Goal: Task Accomplishment & Management: Manage account settings

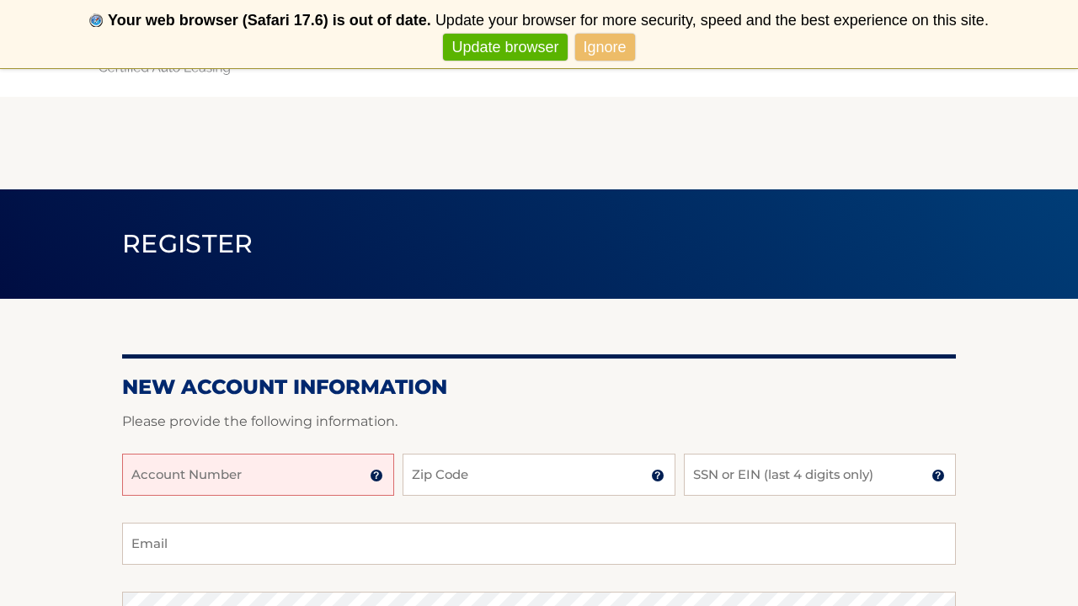
click at [542, 44] on link "Update browser" at bounding box center [505, 48] width 124 height 28
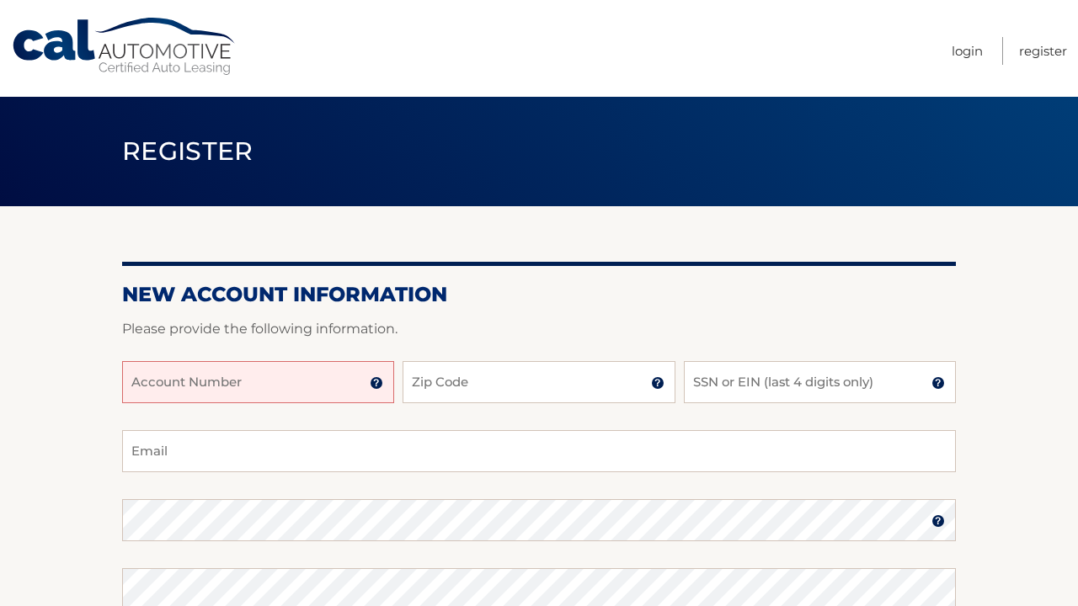
click at [315, 380] on input "Account Number" at bounding box center [258, 382] width 272 height 42
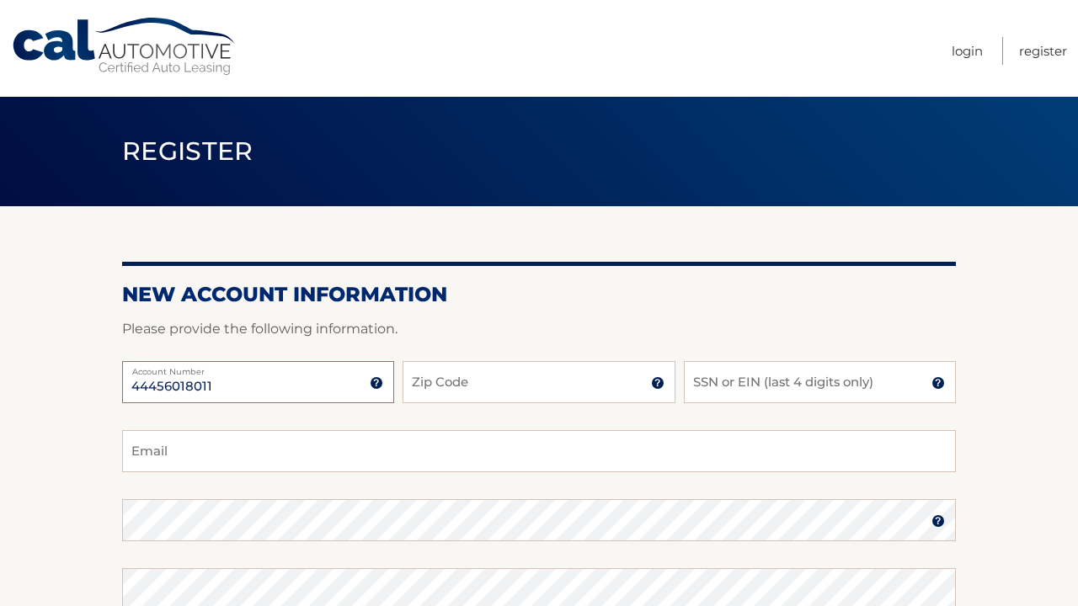
type input "44456018011"
click at [574, 404] on div "44456018011 Account Number 11 digit account number provided on your coupon book…" at bounding box center [539, 395] width 834 height 69
type input "07032"
click at [718, 392] on input "SSN or EIN (last 4 digits only)" at bounding box center [820, 382] width 272 height 42
type input "5945"
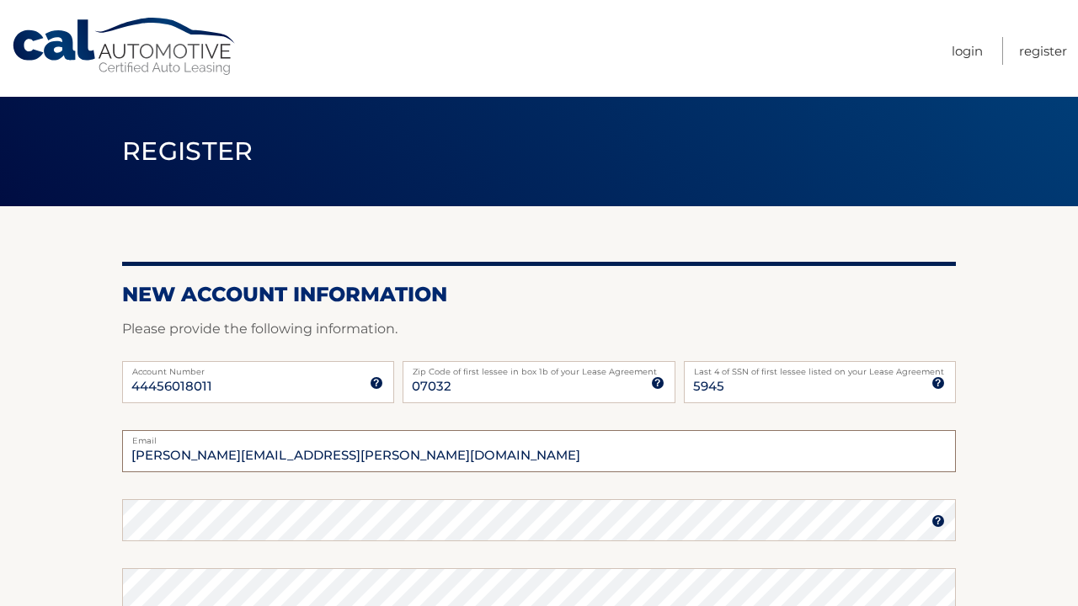
type input "dan.sanches@hotmail.com"
click at [486, 515] on div "Password" at bounding box center [539, 520] width 834 height 42
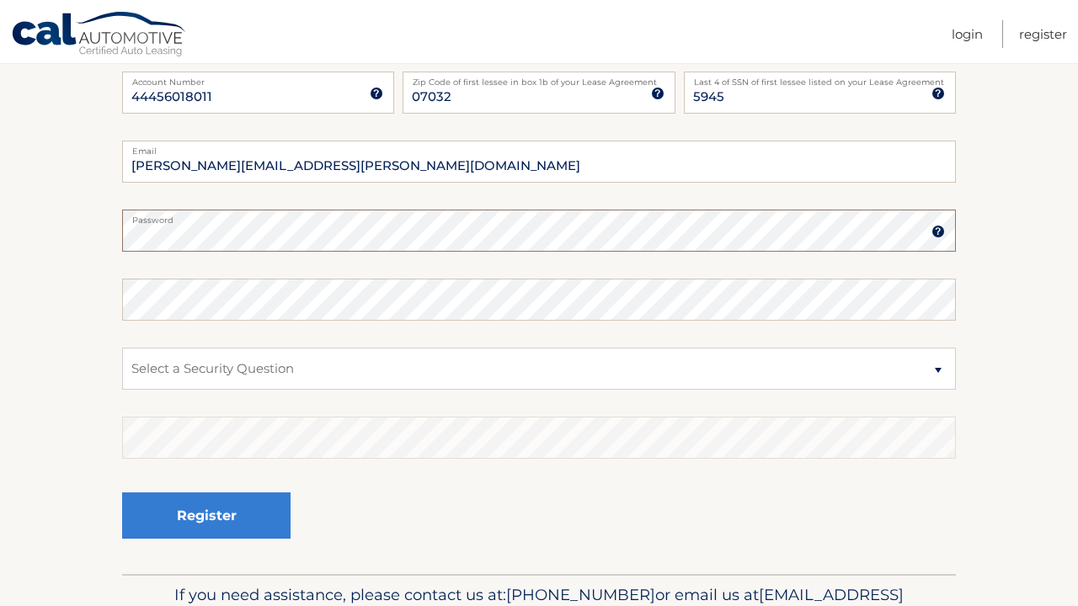
scroll to position [296, 0]
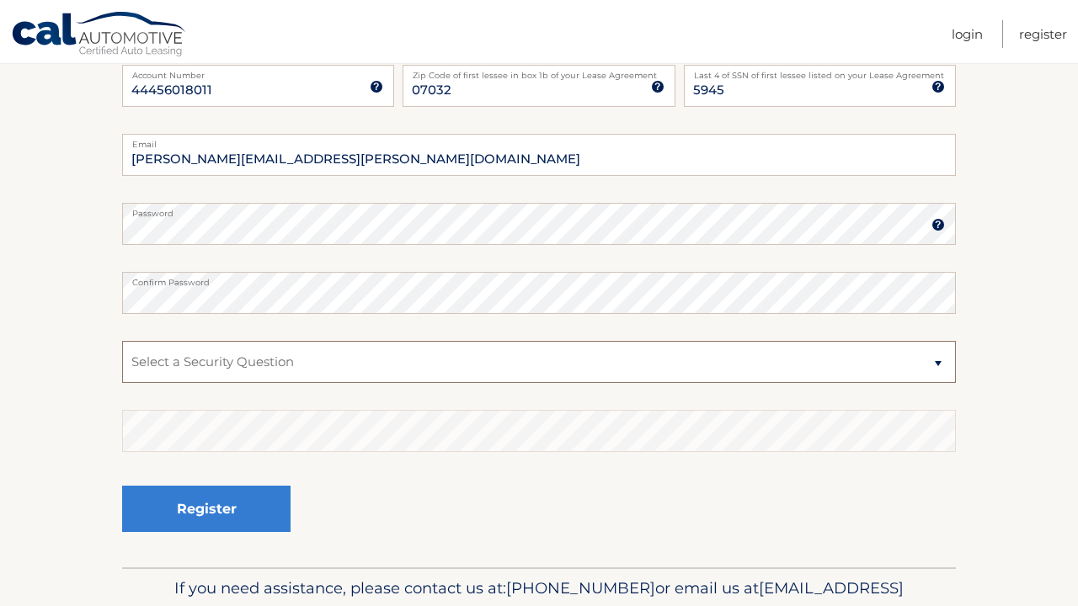
select select "4"
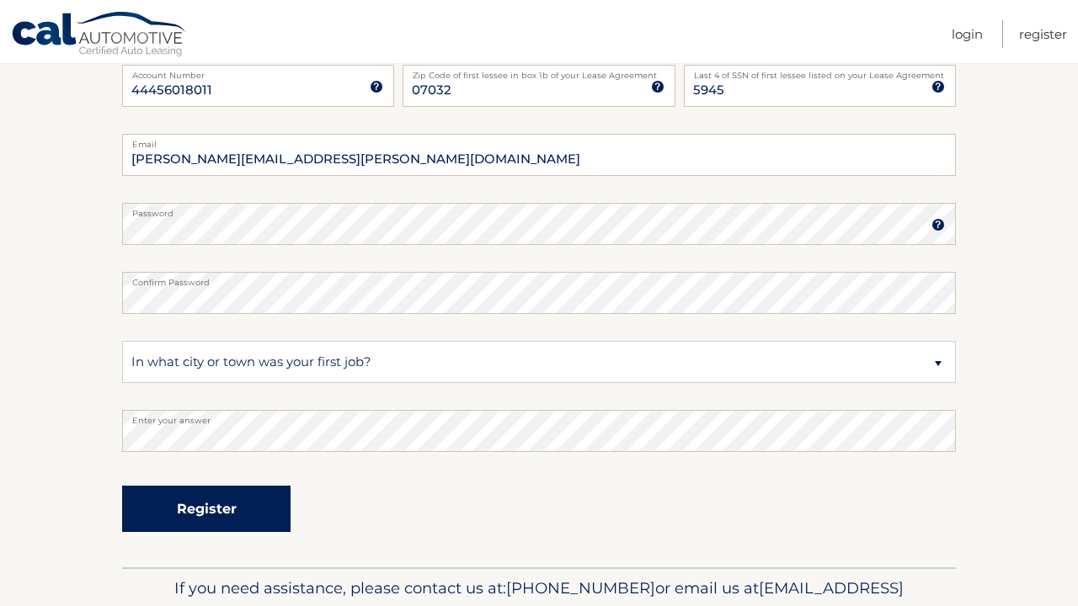
drag, startPoint x: 240, startPoint y: 372, endPoint x: 253, endPoint y: 515, distance: 143.7
click at [253, 515] on button "Register" at bounding box center [206, 509] width 168 height 46
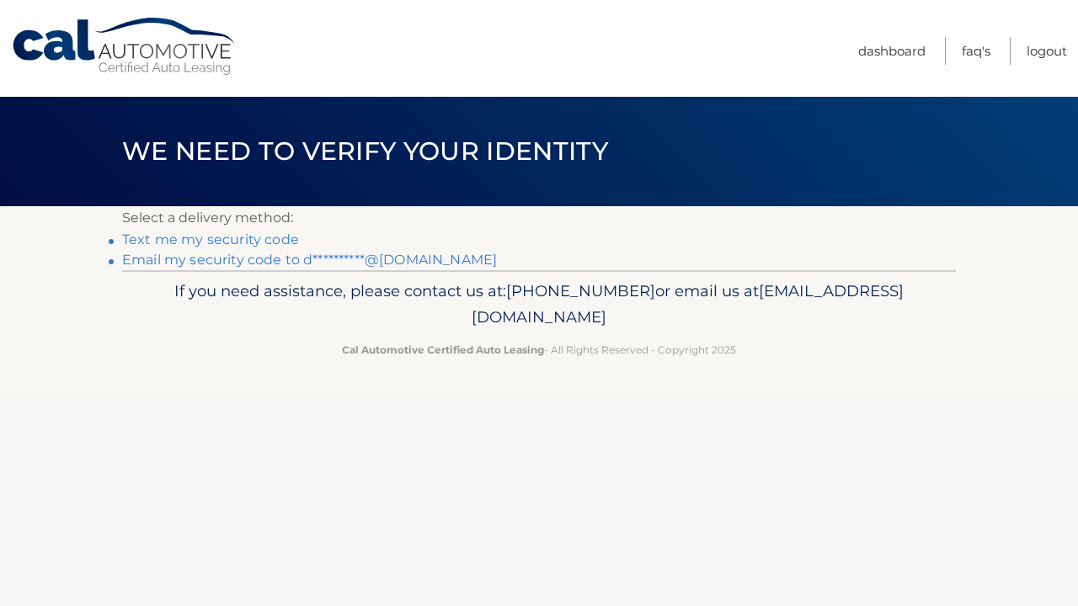
click at [232, 239] on link "Text me my security code" at bounding box center [210, 240] width 177 height 16
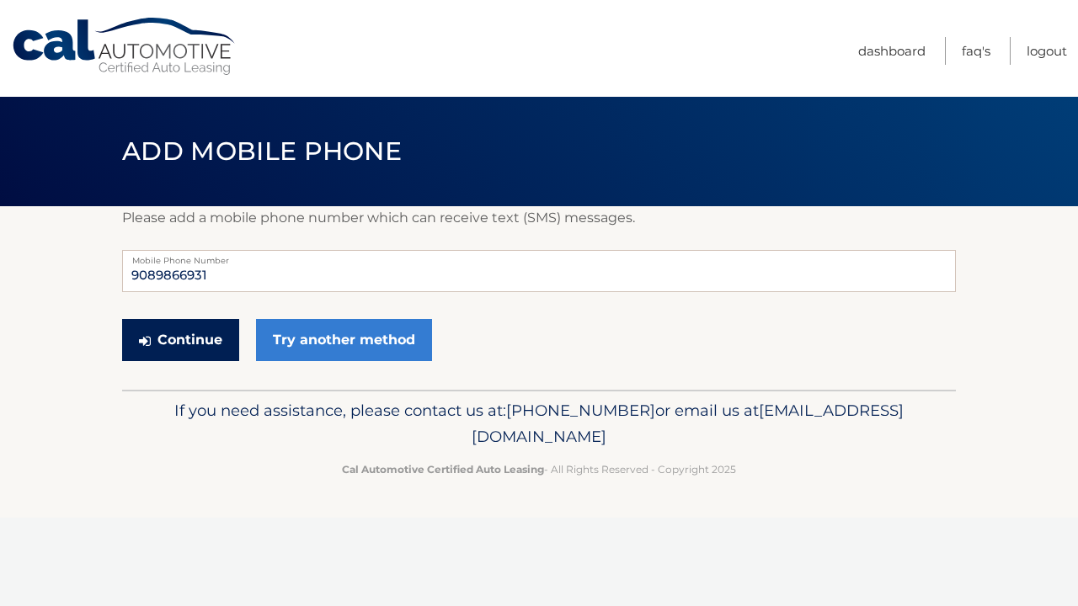
click at [207, 339] on button "Continue" at bounding box center [180, 340] width 117 height 42
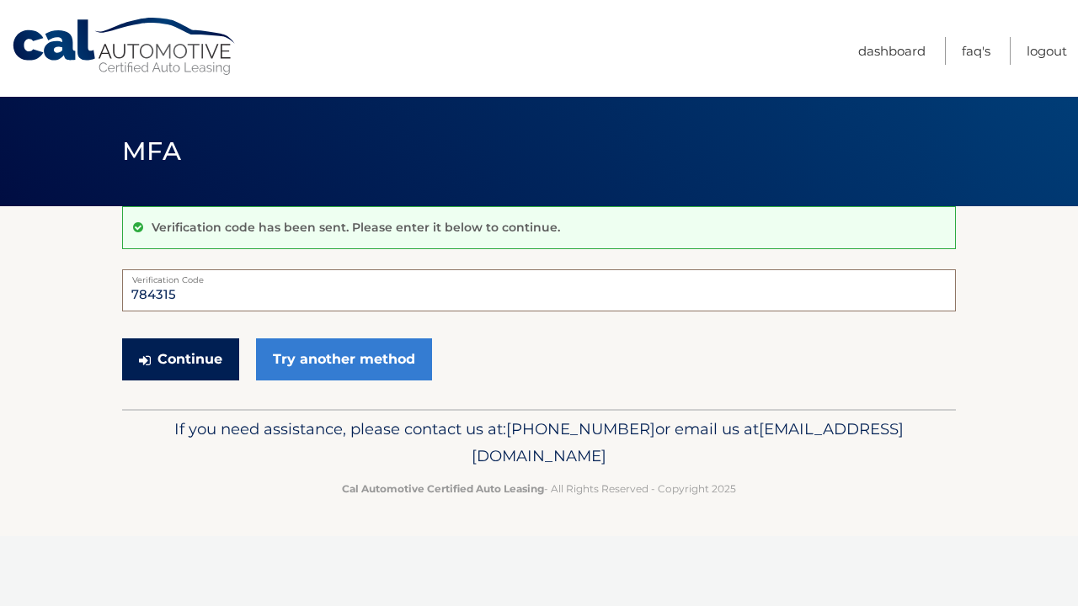
type input "784315"
click at [198, 353] on button "Continue" at bounding box center [180, 360] width 117 height 42
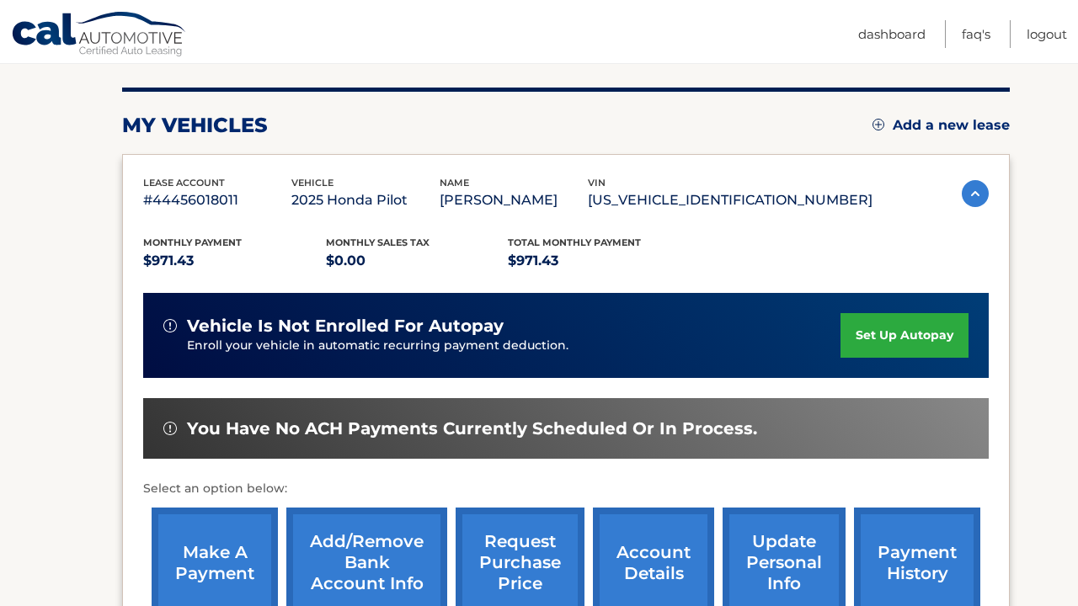
scroll to position [203, 0]
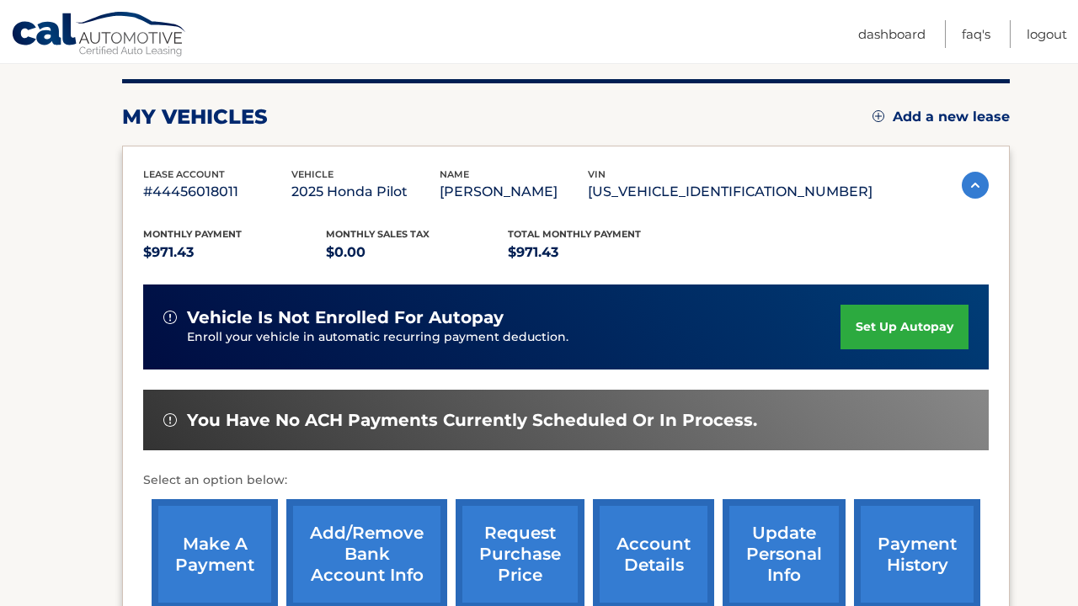
click at [928, 321] on link "set up autopay" at bounding box center [905, 327] width 128 height 45
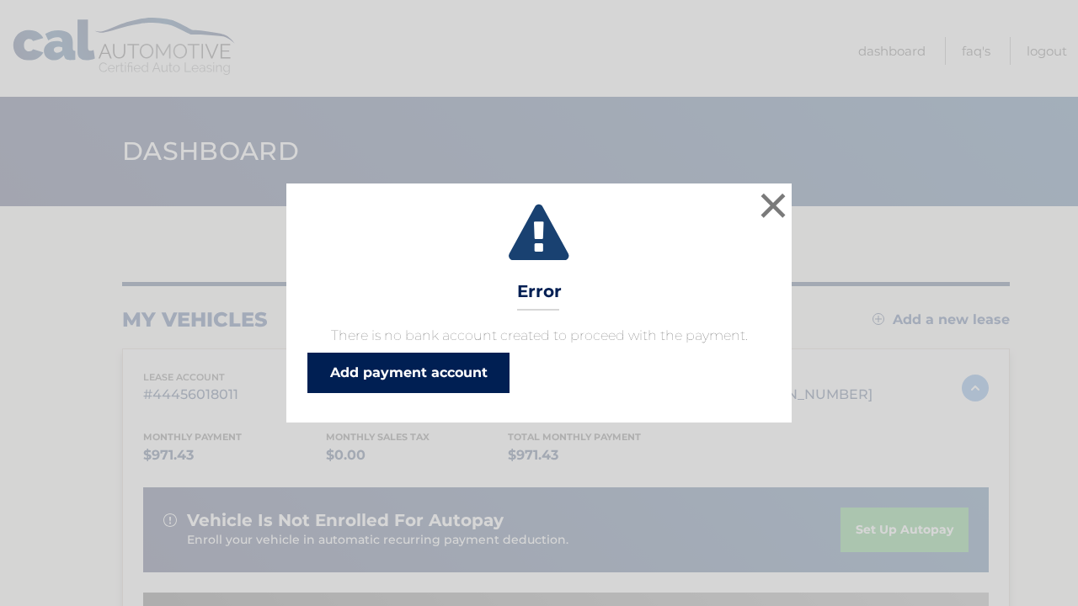
click at [446, 372] on link "Add payment account" at bounding box center [408, 373] width 202 height 40
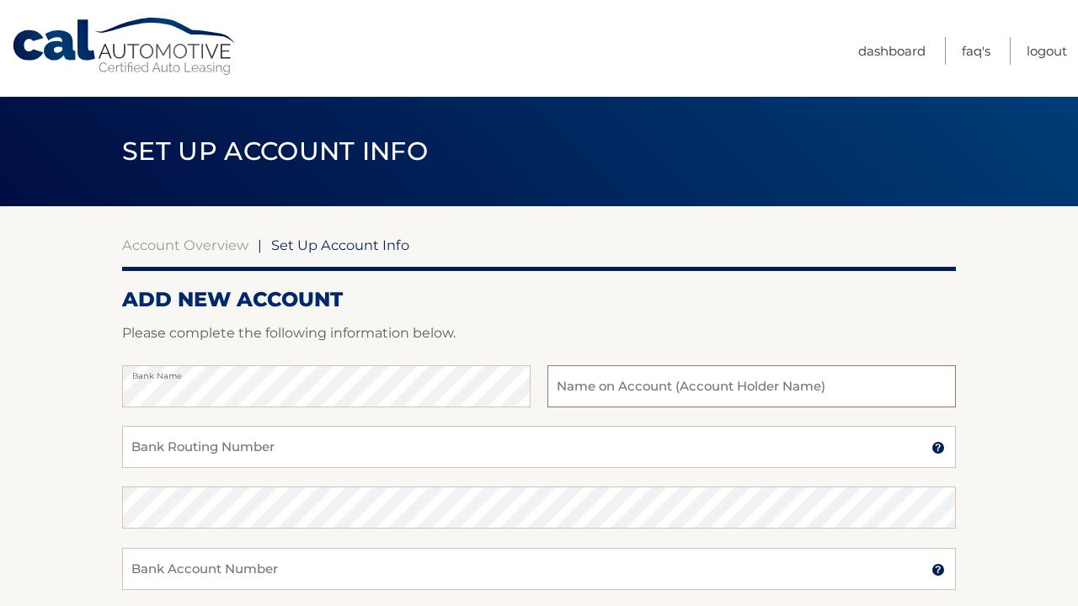
click at [615, 392] on input "text" at bounding box center [751, 387] width 408 height 42
type input "rl auto converters llc"
click at [529, 460] on input "Bank Routing Number" at bounding box center [539, 447] width 834 height 42
type input "031207607"
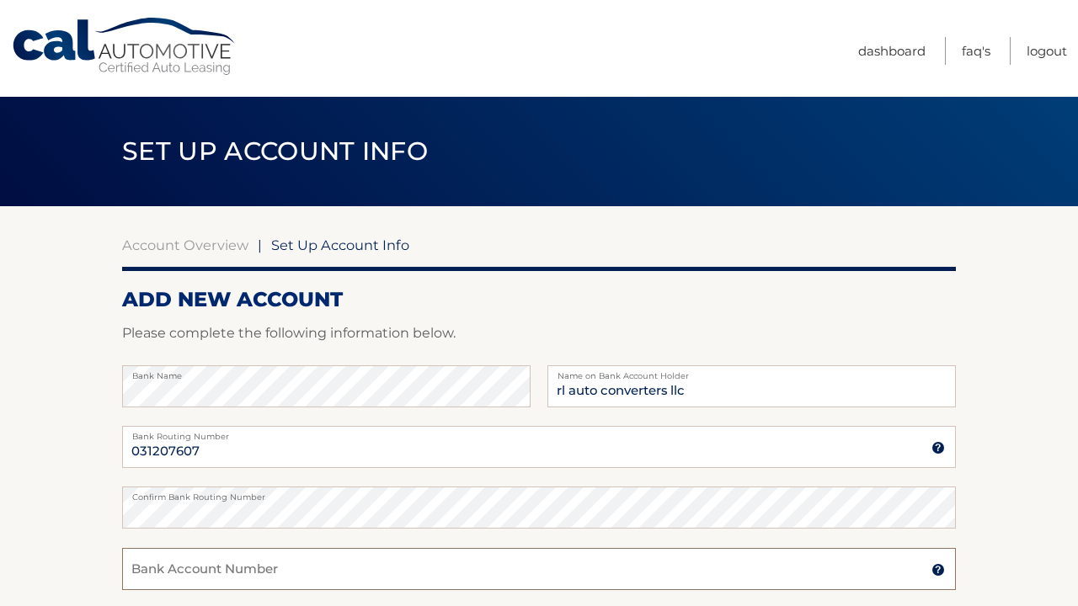
click at [466, 556] on input "Bank Account Number" at bounding box center [539, 569] width 834 height 42
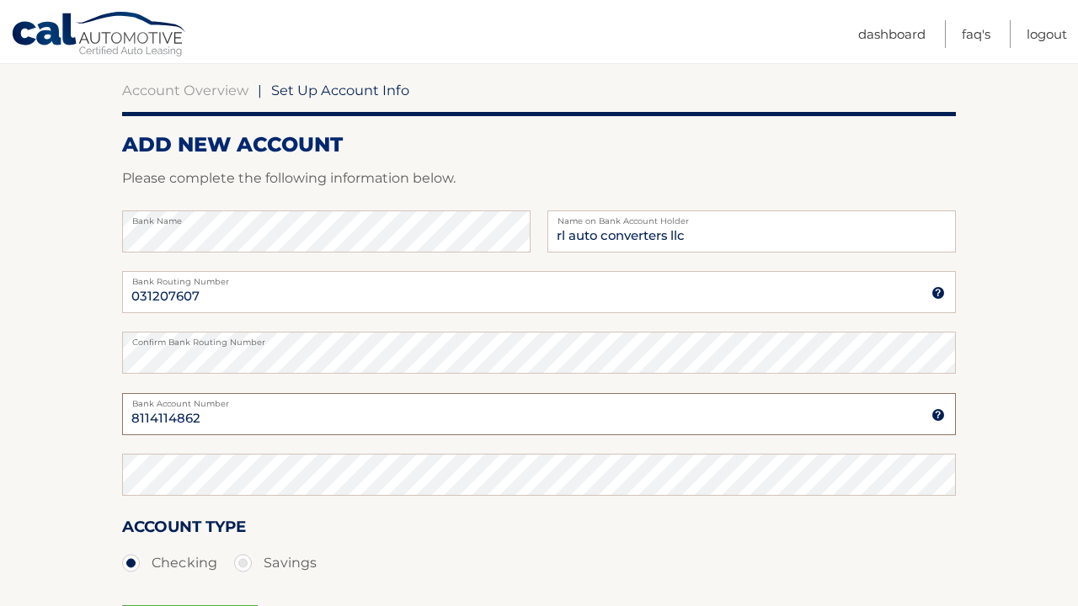
scroll to position [157, 0]
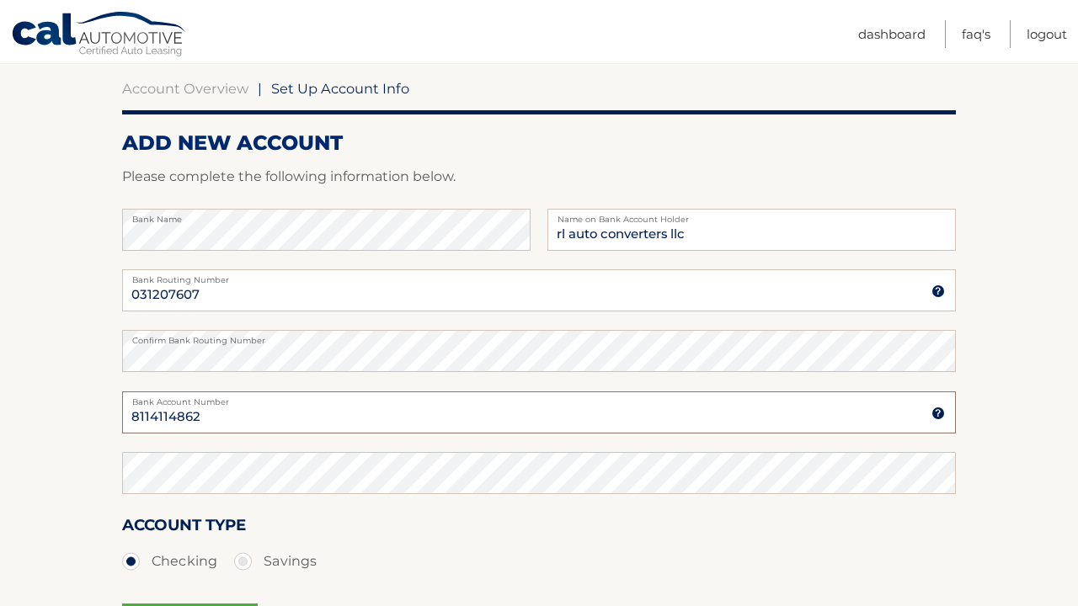
type input "8114114862"
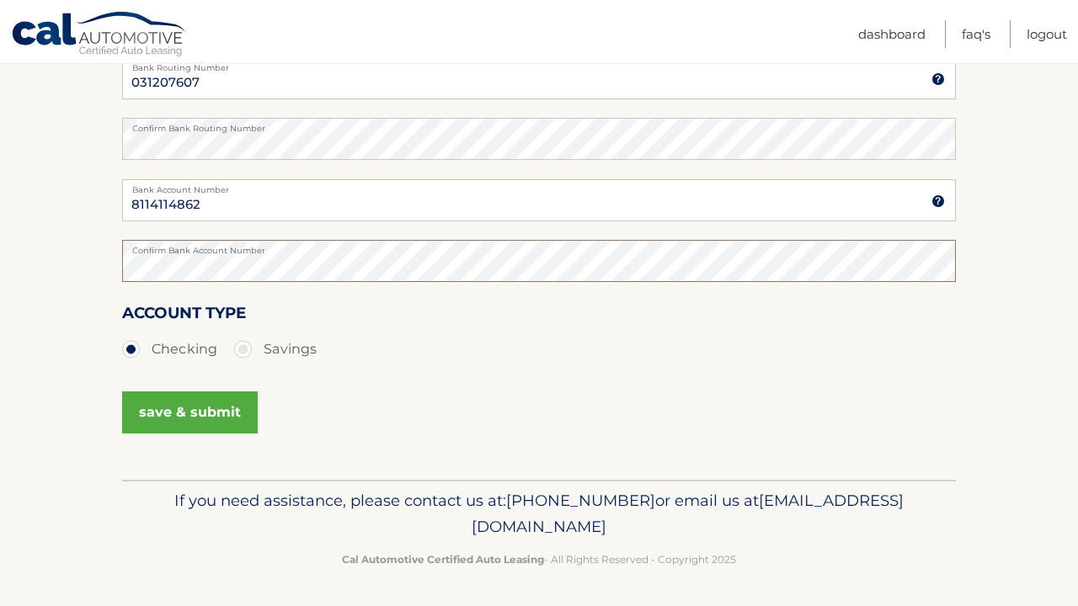
scroll to position [368, 0]
click at [214, 409] on button "save & submit" at bounding box center [190, 413] width 136 height 42
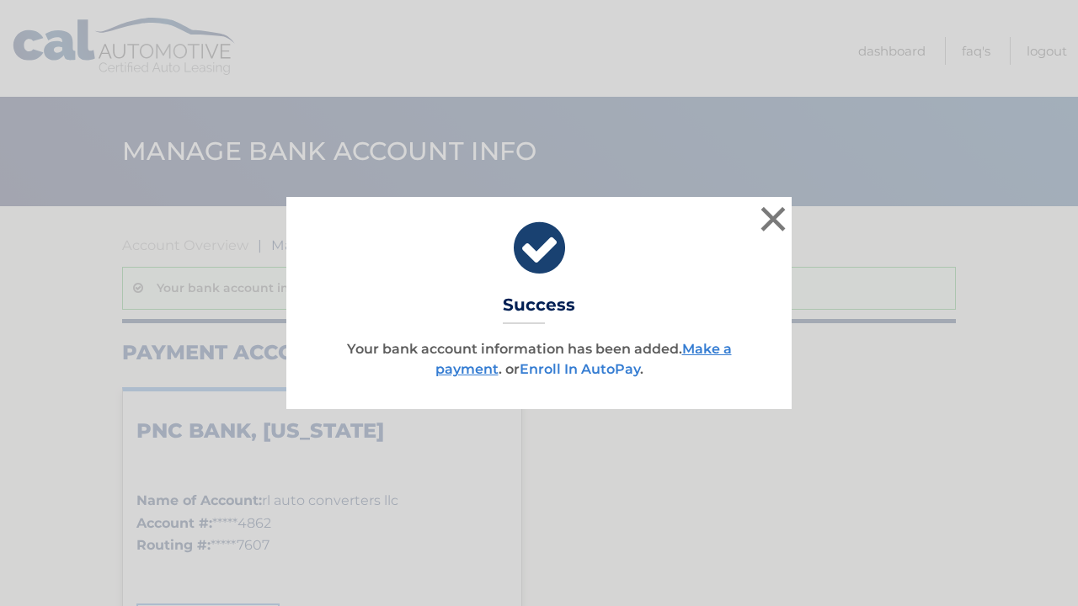
click at [584, 366] on link "Enroll In AutoPay" at bounding box center [580, 369] width 120 height 16
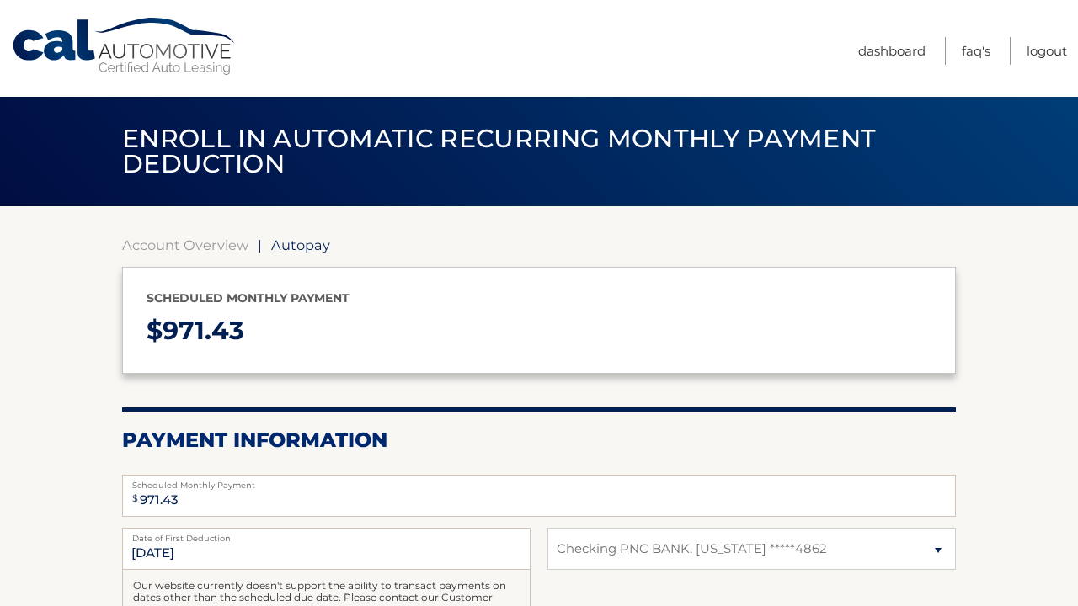
select select "YjAzNDhlMDktYzdiYS00MzU2LWExZGQtNmRkMjJhNzdkNTE5"
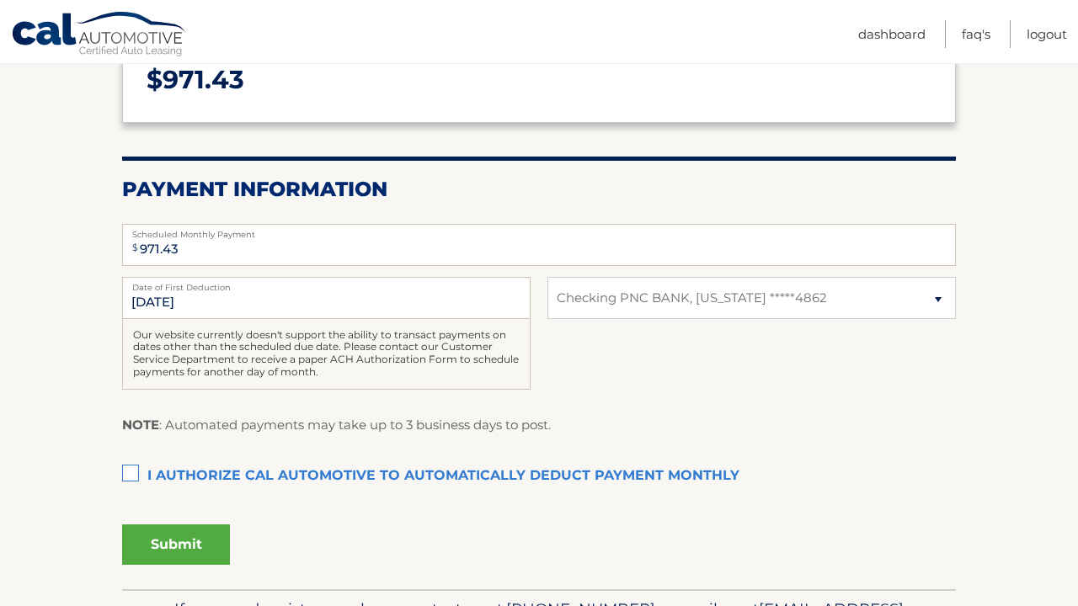
scroll to position [283, 0]
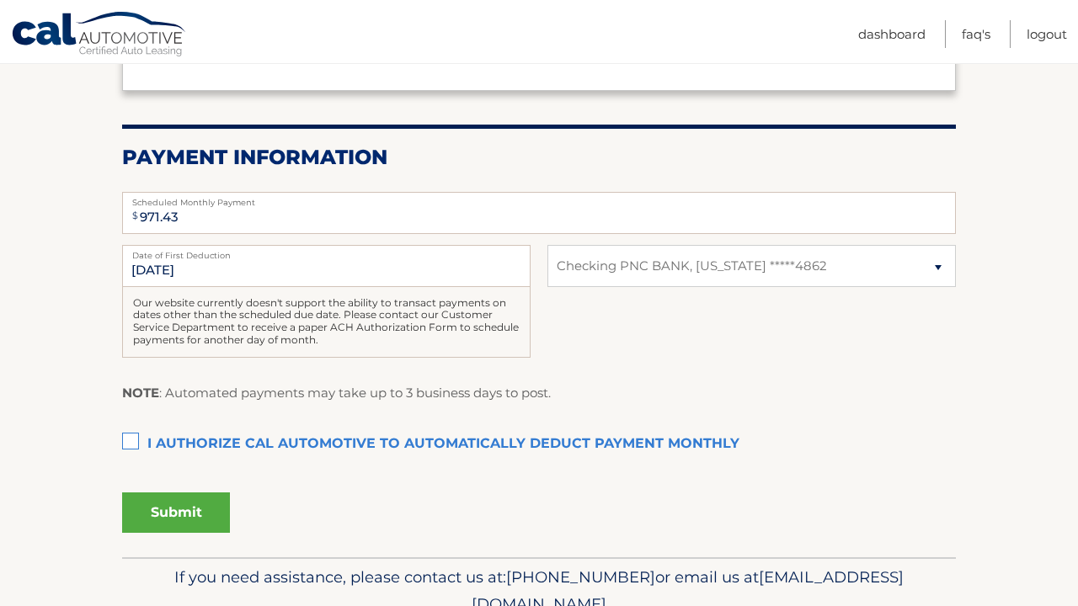
click at [131, 440] on label "I authorize cal automotive to automatically deduct payment monthly This checkbo…" at bounding box center [539, 445] width 834 height 34
click at [0, 0] on input "I authorize cal automotive to automatically deduct payment monthly This checkbo…" at bounding box center [0, 0] width 0 height 0
click at [183, 510] on button "Submit" at bounding box center [176, 513] width 108 height 40
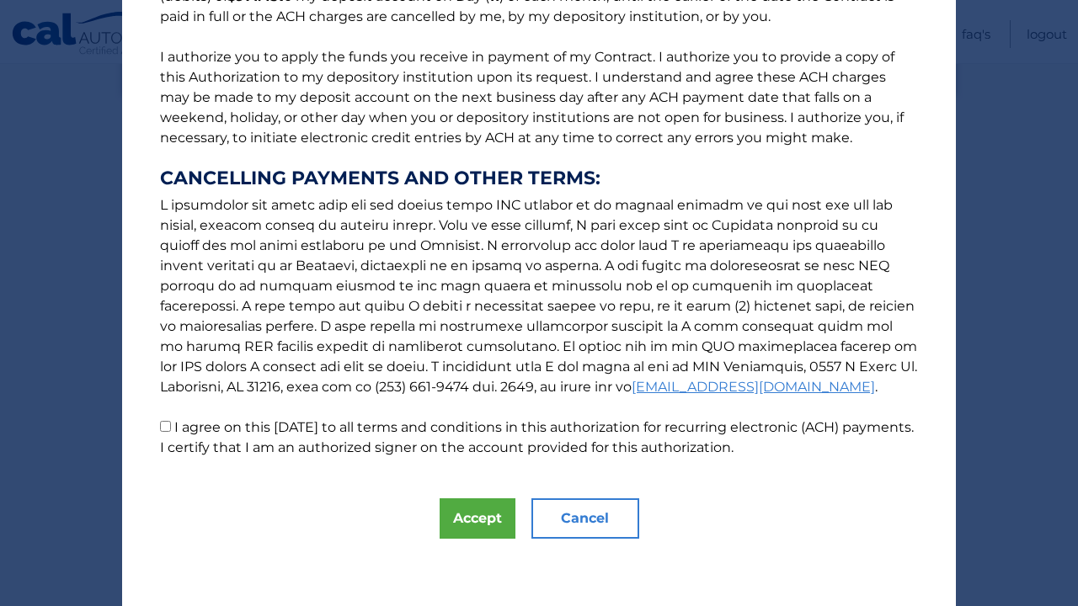
scroll to position [189, 0]
click at [484, 526] on button "Accept" at bounding box center [478, 519] width 76 height 40
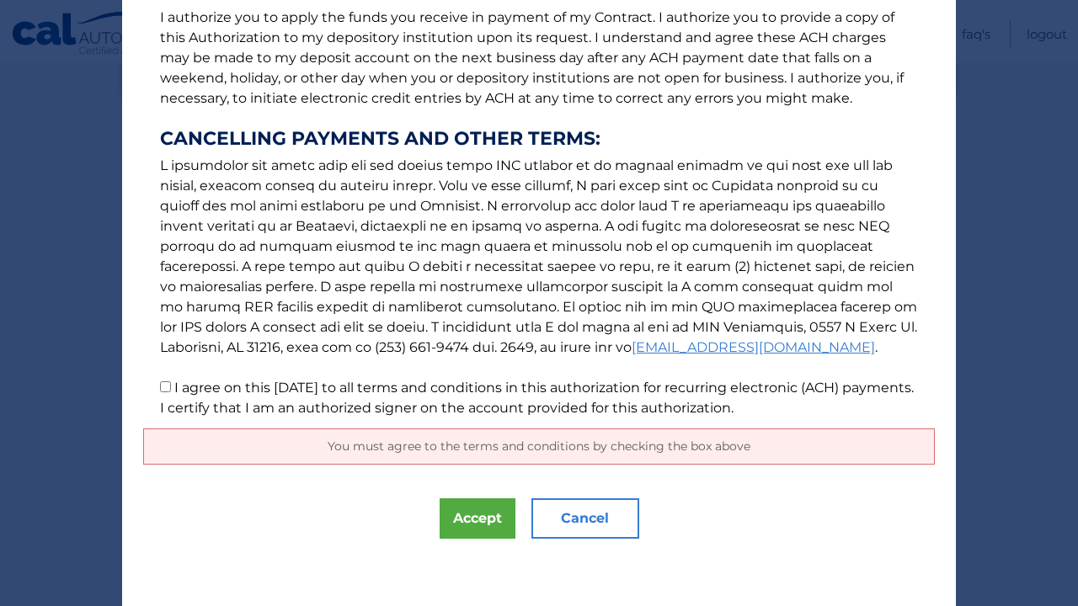
scroll to position [229, 0]
click at [634, 451] on span "You must agree to the terms and conditions by checking the box above" at bounding box center [539, 446] width 423 height 15
click at [163, 385] on input "I agree on this [DATE] to all terms and conditions in this authorization for re…" at bounding box center [165, 387] width 11 height 11
checkbox input "true"
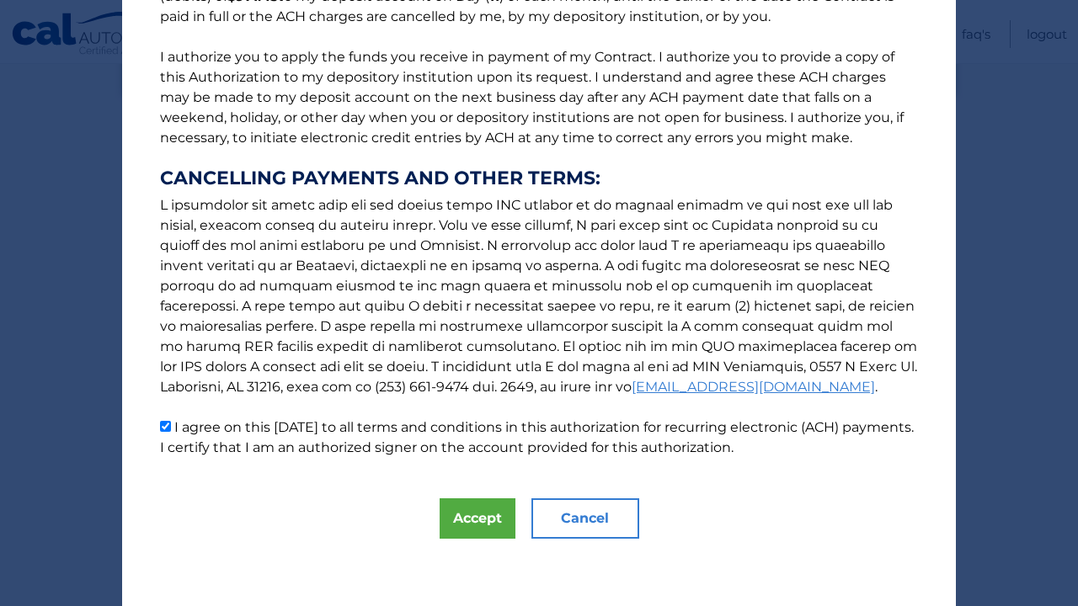
scroll to position [189, 0]
click at [467, 516] on button "Accept" at bounding box center [478, 519] width 76 height 40
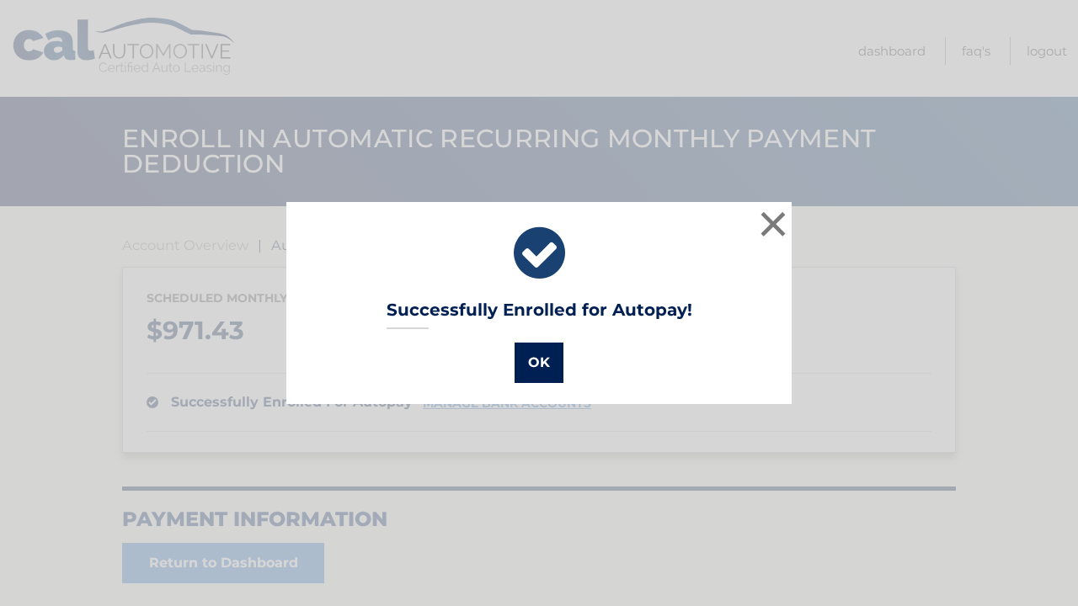
click at [542, 361] on button "OK" at bounding box center [539, 363] width 49 height 40
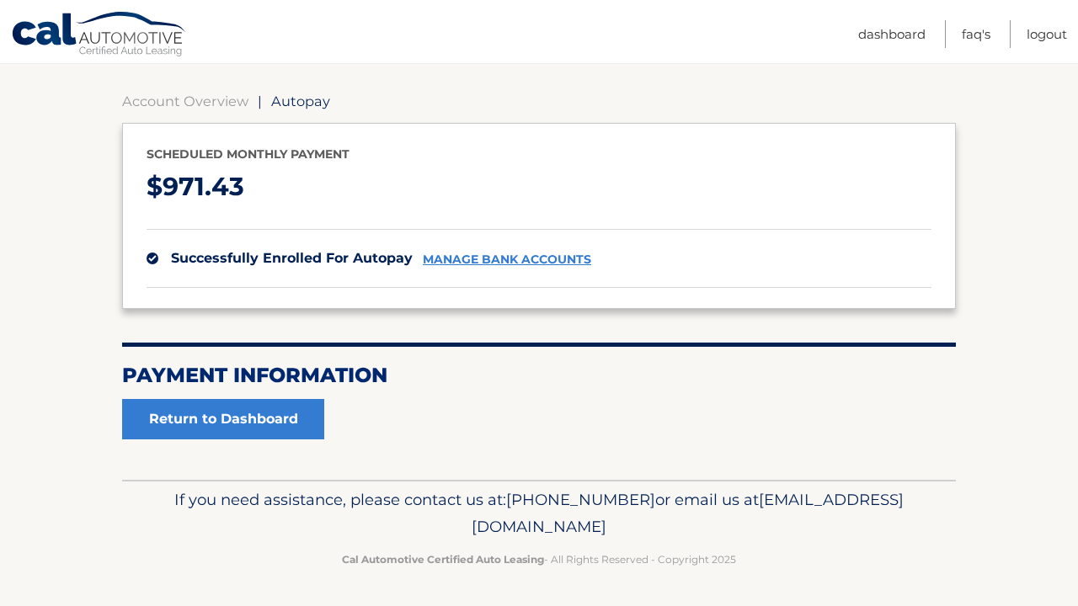
scroll to position [142, 0]
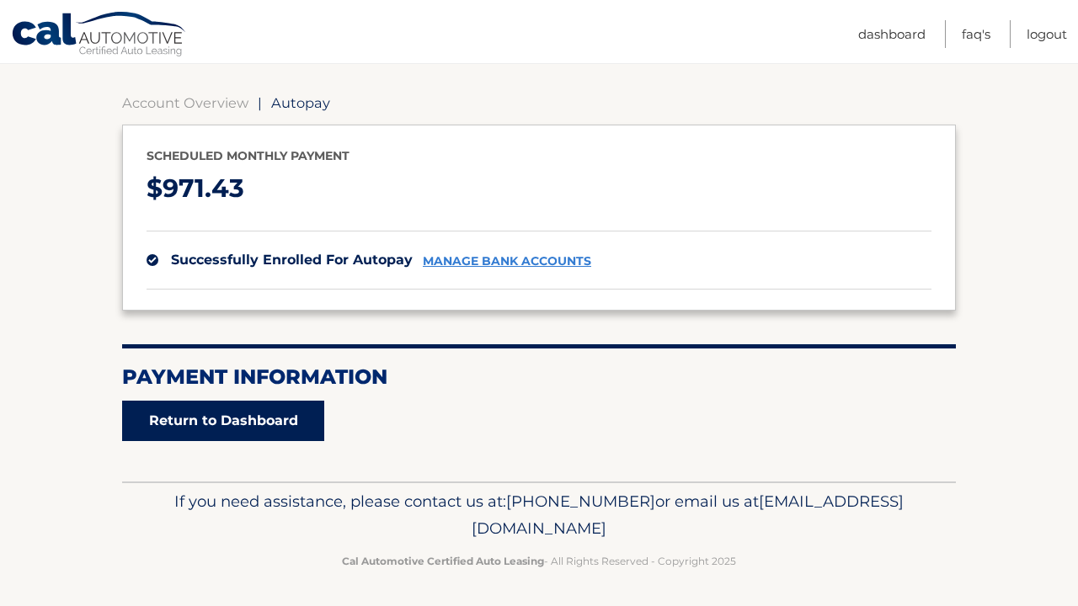
click at [292, 429] on link "Return to Dashboard" at bounding box center [223, 421] width 202 height 40
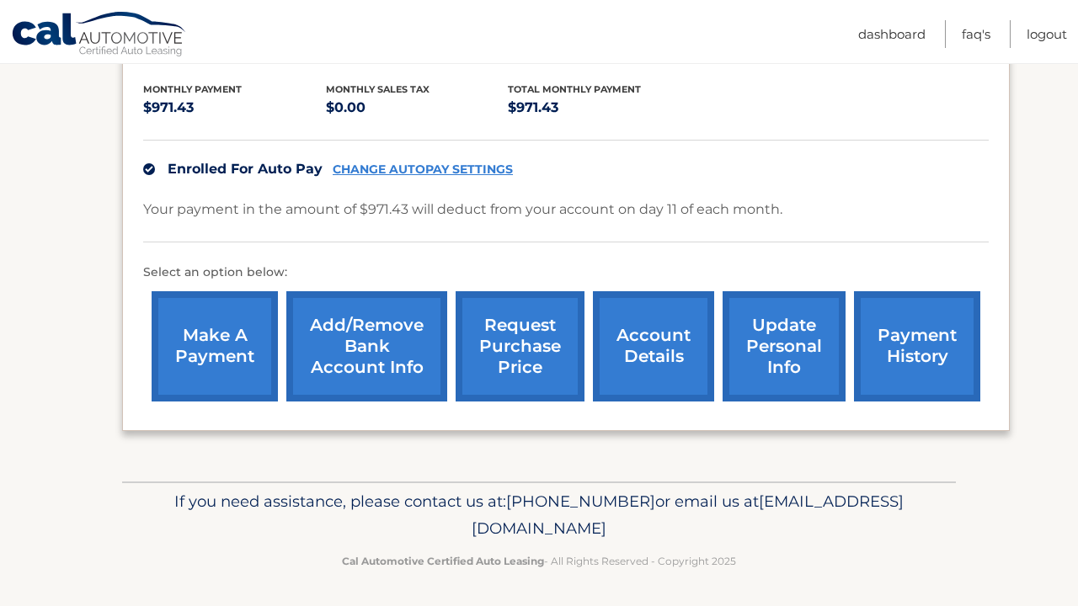
scroll to position [347, 0]
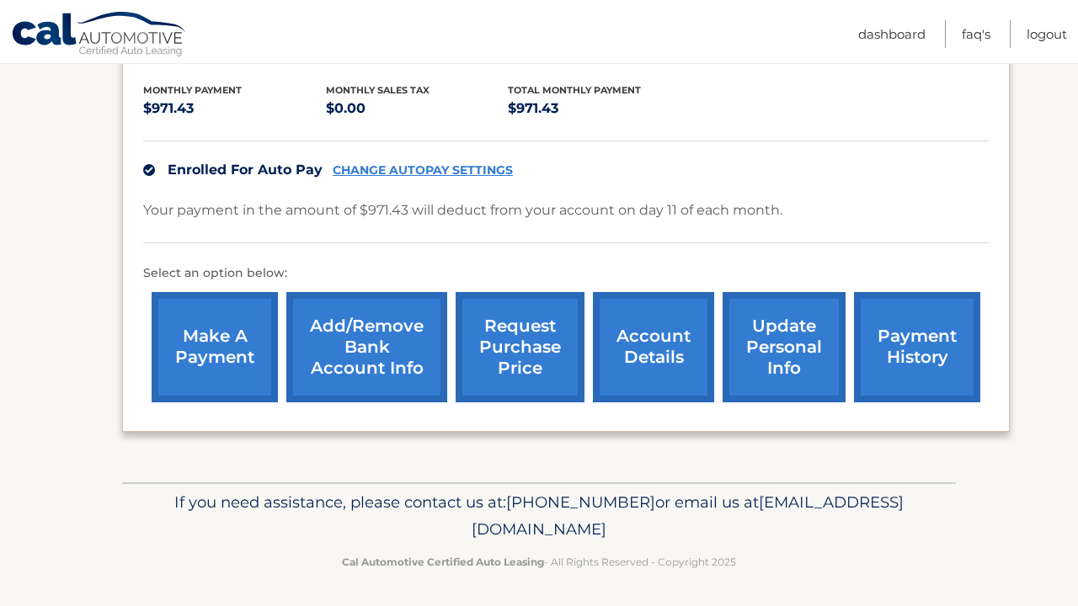
click at [773, 339] on link "update personal info" at bounding box center [784, 347] width 123 height 110
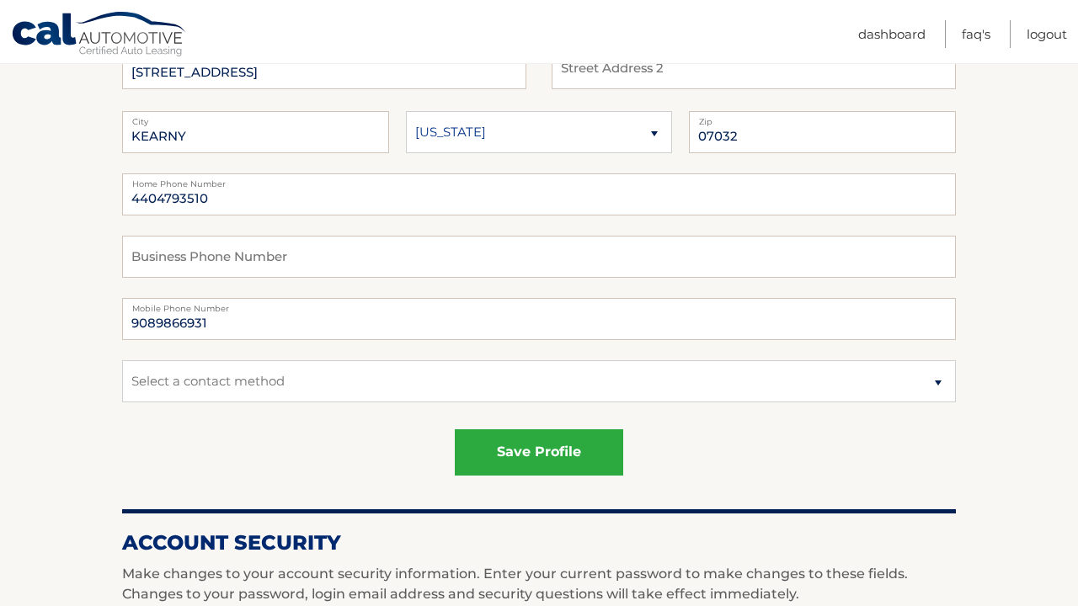
scroll to position [237, 0]
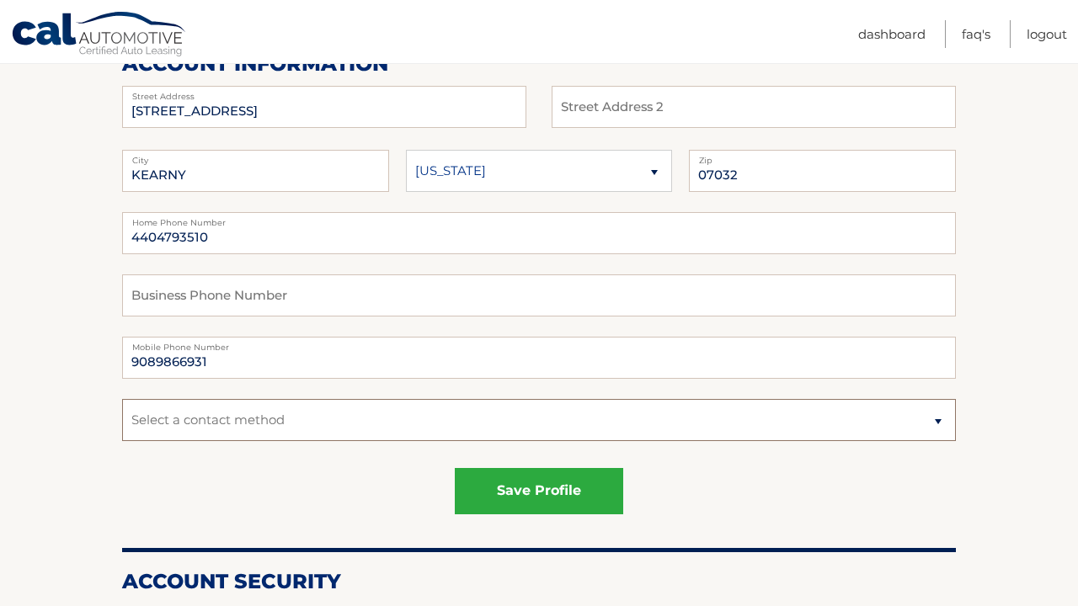
select select "1"
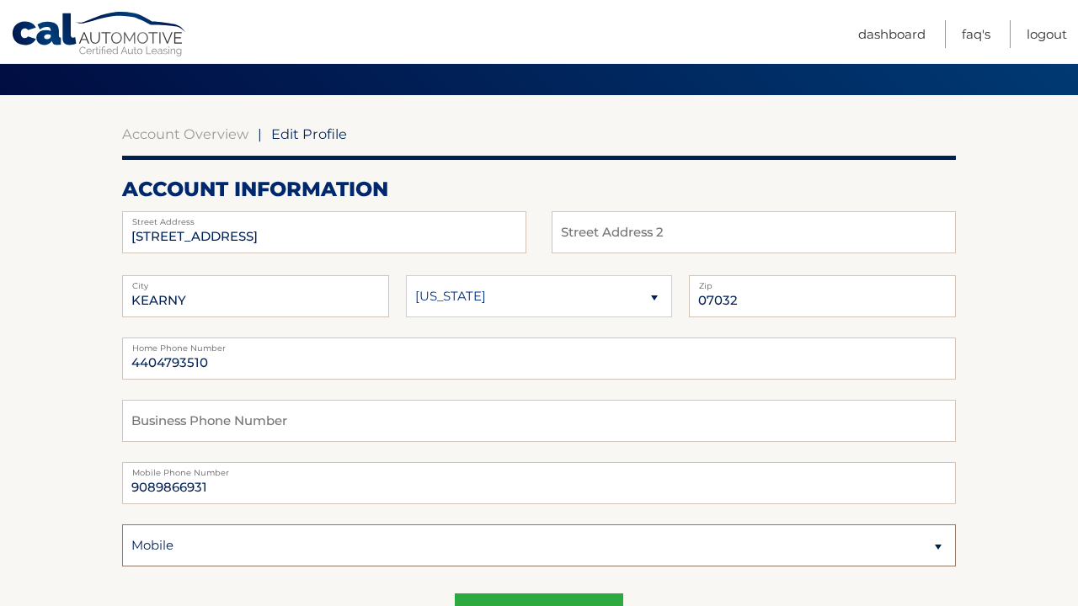
scroll to position [112, 0]
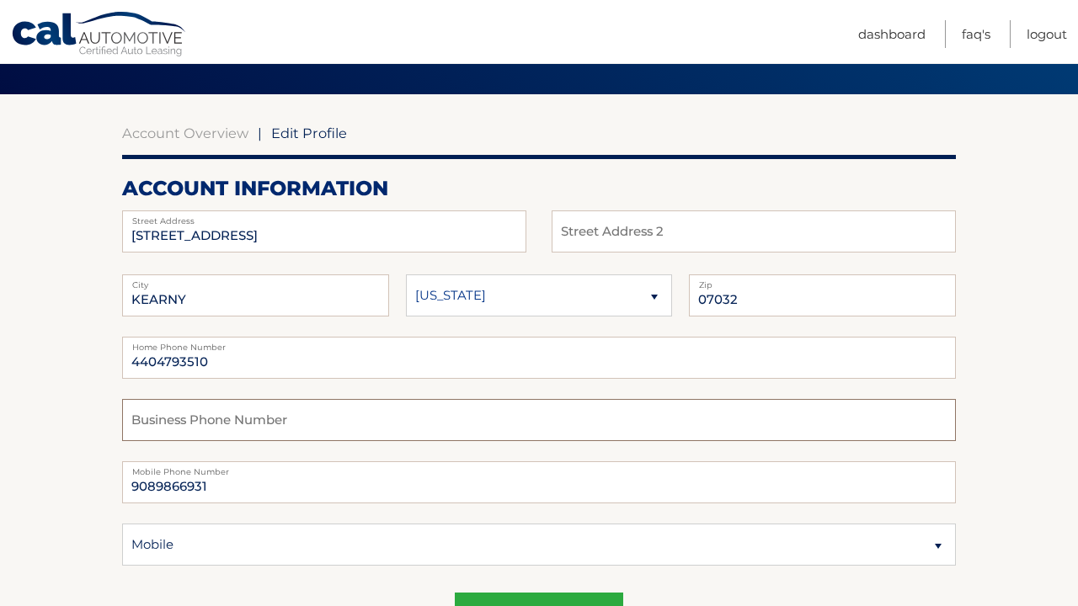
click at [562, 413] on input "text" at bounding box center [539, 420] width 834 height 42
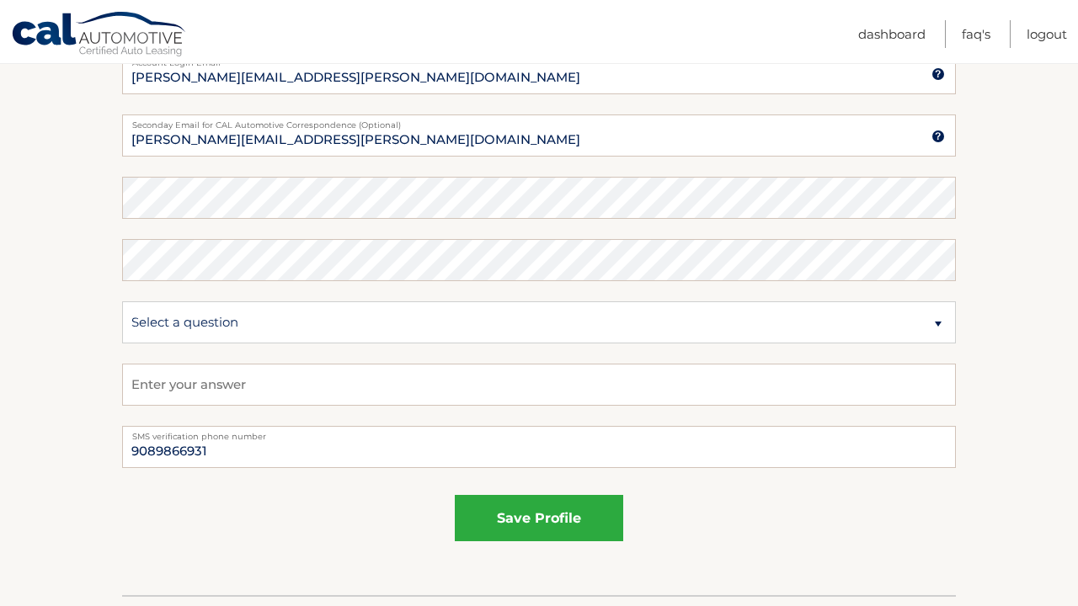
scroll to position [913, 0]
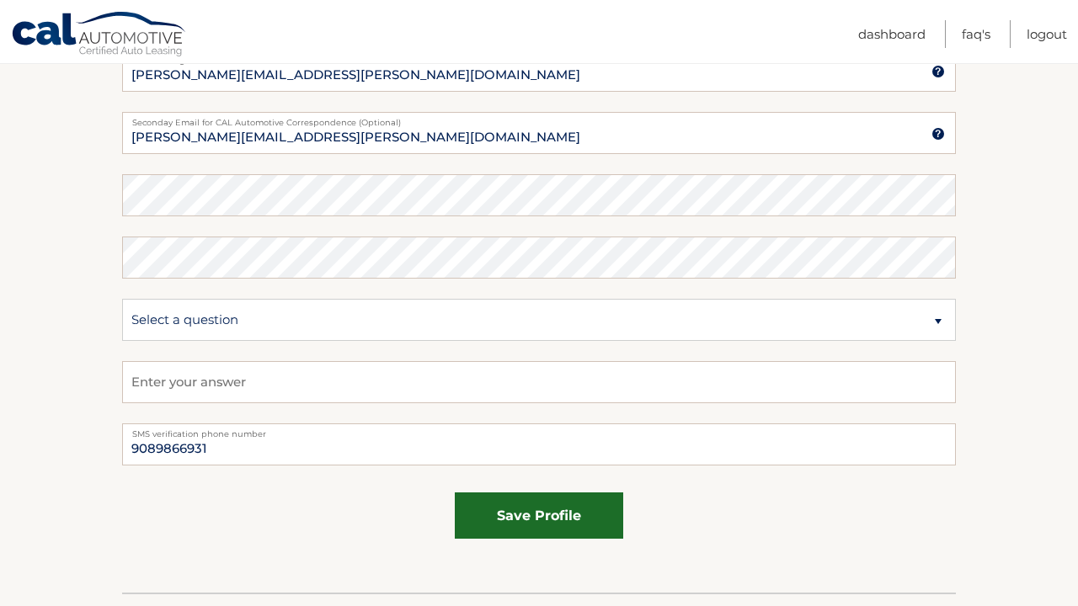
click at [568, 517] on button "save profile" at bounding box center [539, 516] width 168 height 46
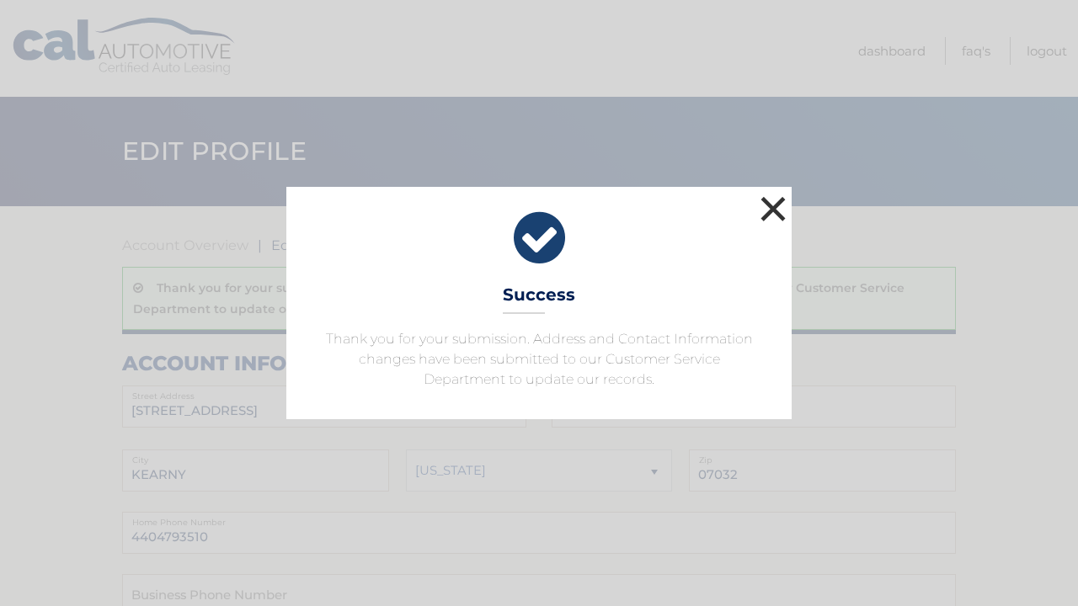
click at [777, 210] on button "×" at bounding box center [773, 209] width 34 height 34
